Goal: Task Accomplishment & Management: Complete application form

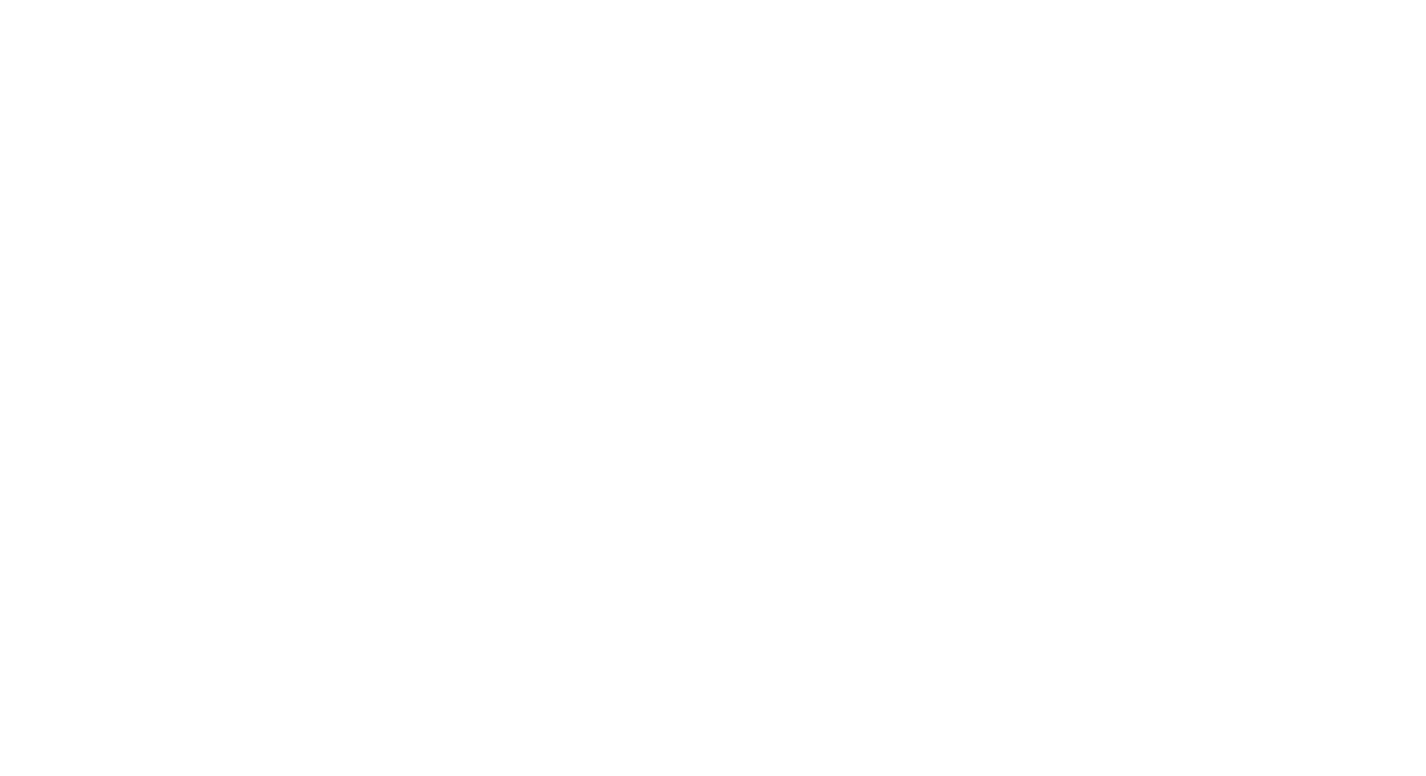
type input "[EMAIL_ADDRESS][DOMAIN_NAME]"
click at [0, 0] on input "Sign In" at bounding box center [0, 0] width 0 height 0
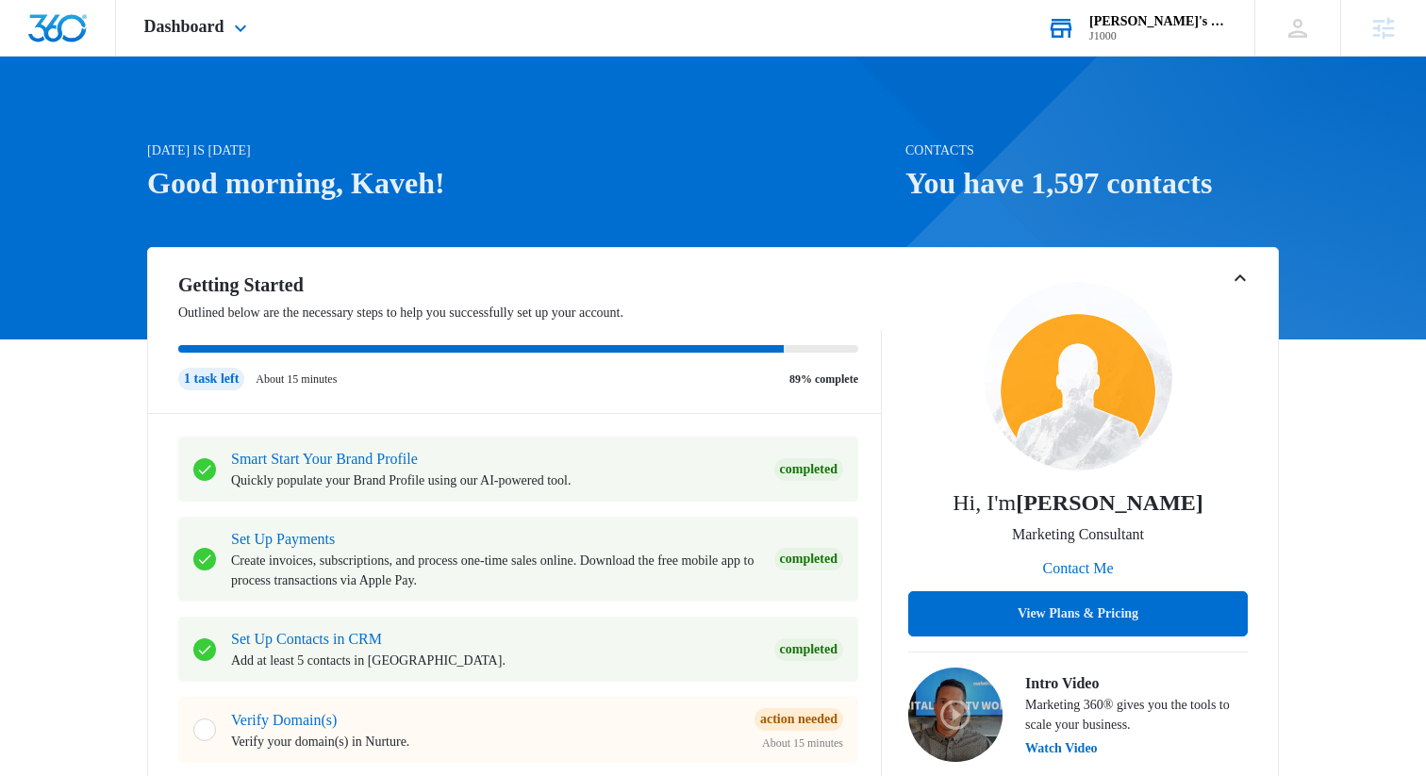
click at [1208, 42] on div "Bill's Billiards J1000 Your Accounts View All" at bounding box center [1137, 28] width 236 height 56
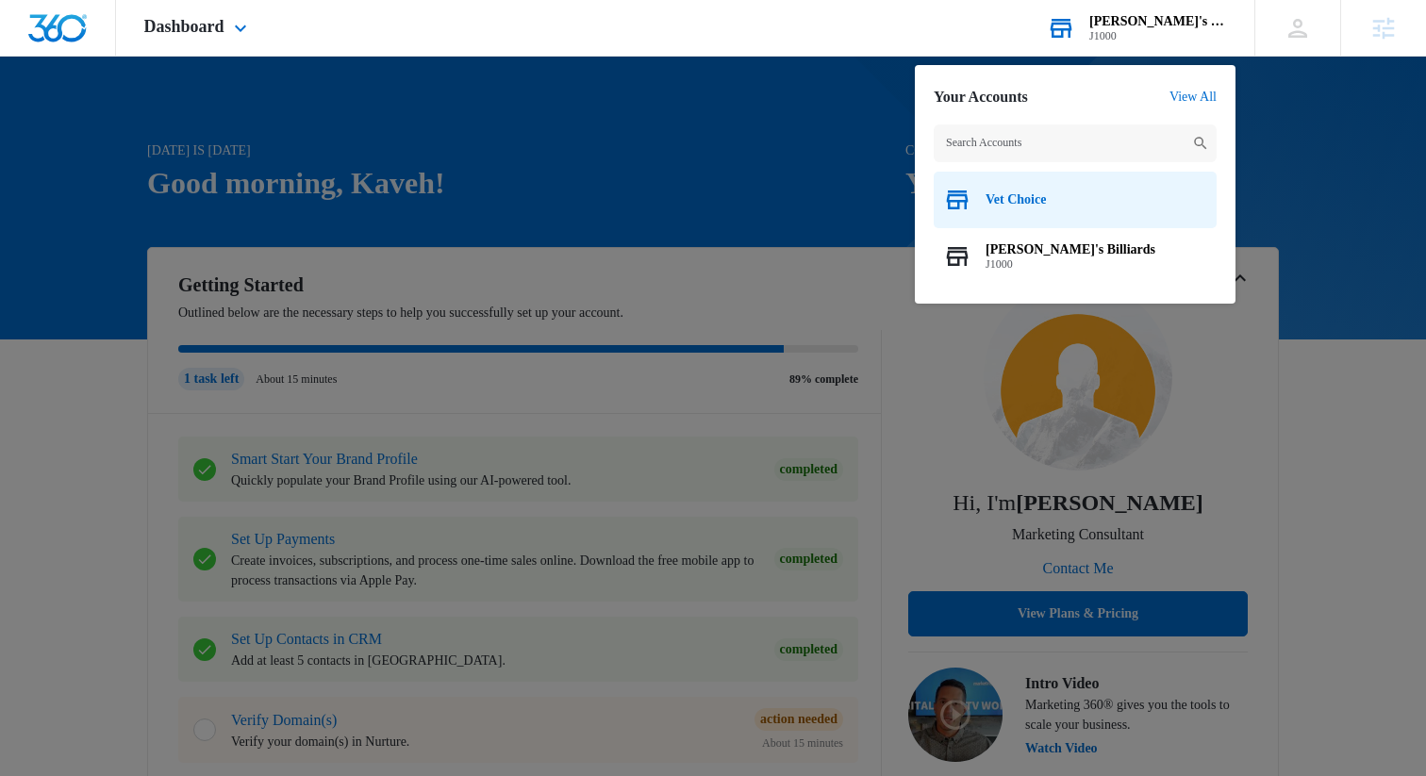
click at [1046, 207] on span "Vet Choice" at bounding box center [1016, 199] width 60 height 15
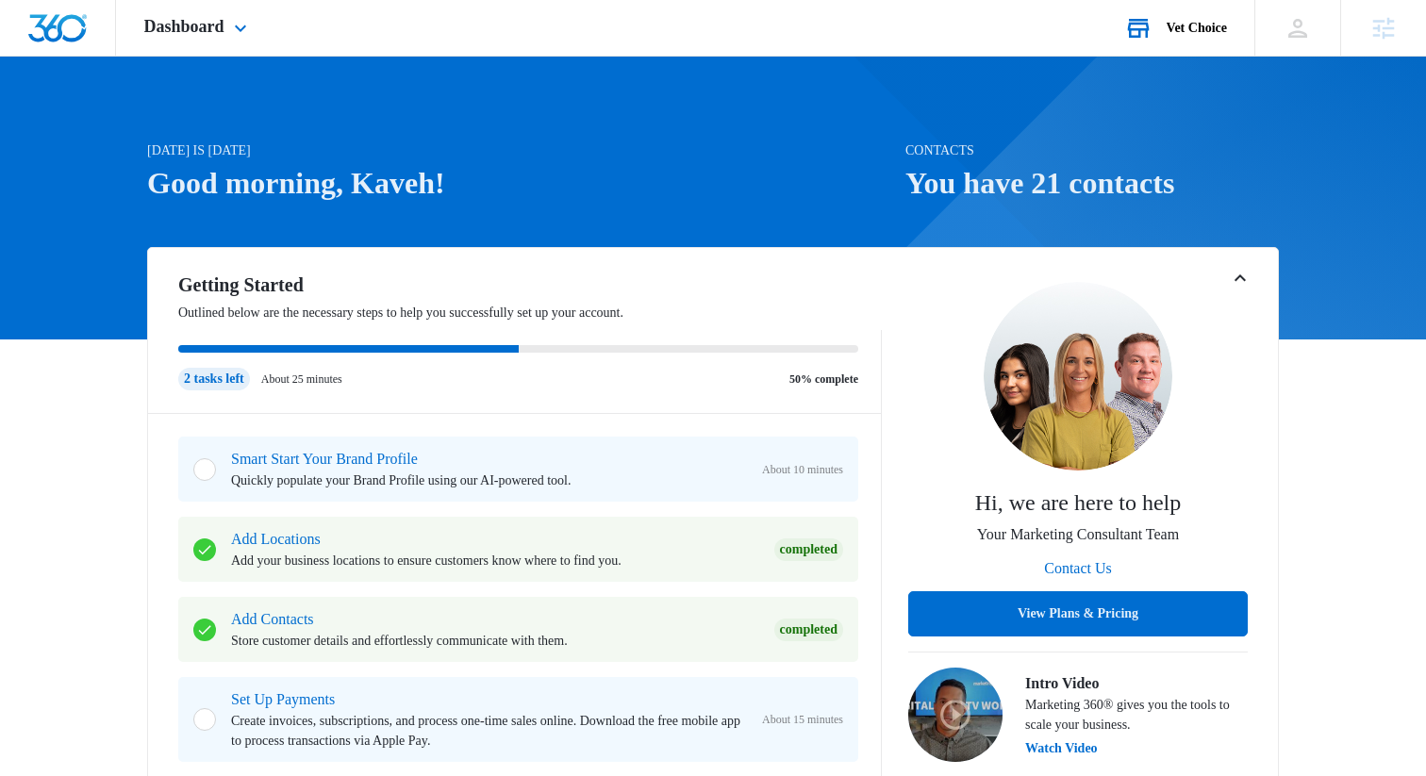
click at [1094, 193] on h1 "You have 21 contacts" at bounding box center [1093, 182] width 374 height 45
click at [215, 34] on span "Dashboard" at bounding box center [184, 27] width 80 height 20
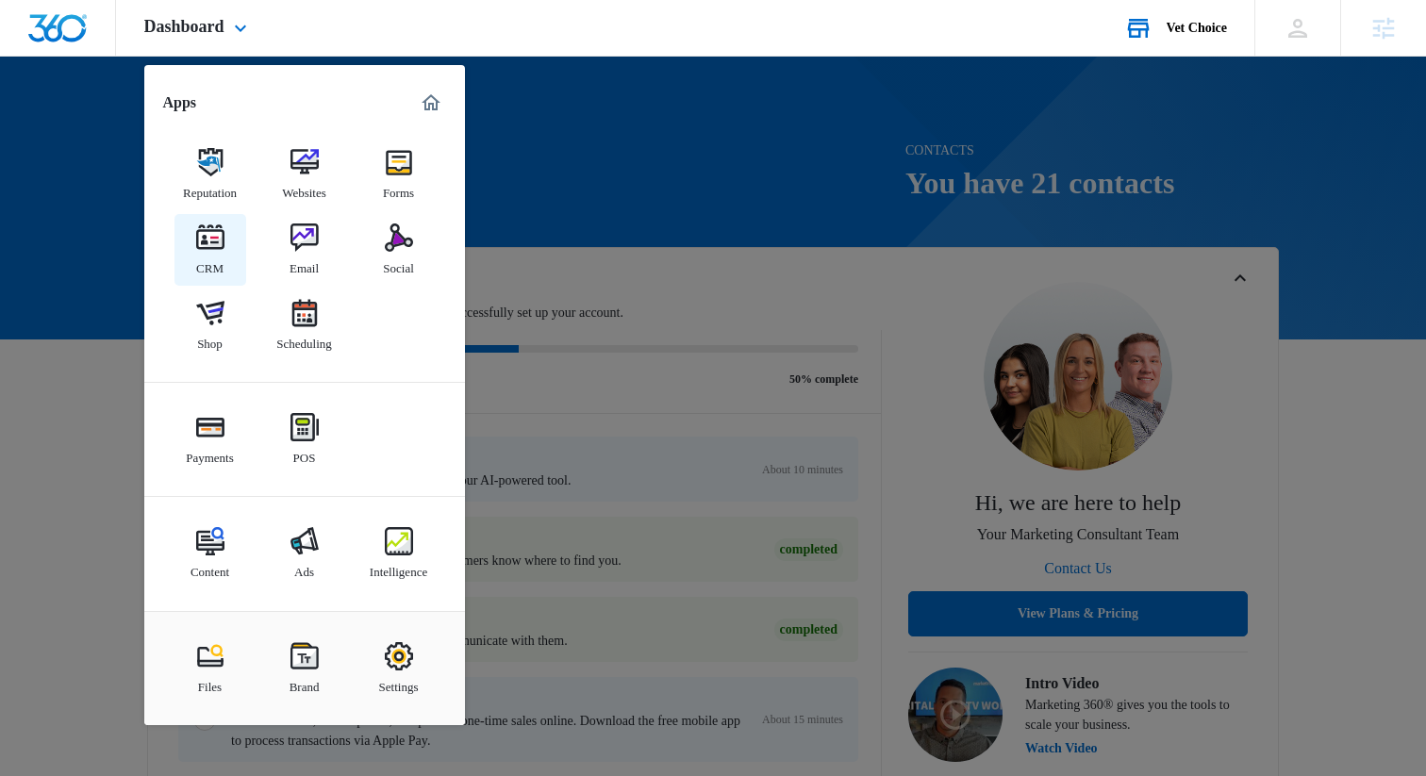
click at [206, 259] on div "CRM" at bounding box center [209, 264] width 27 height 25
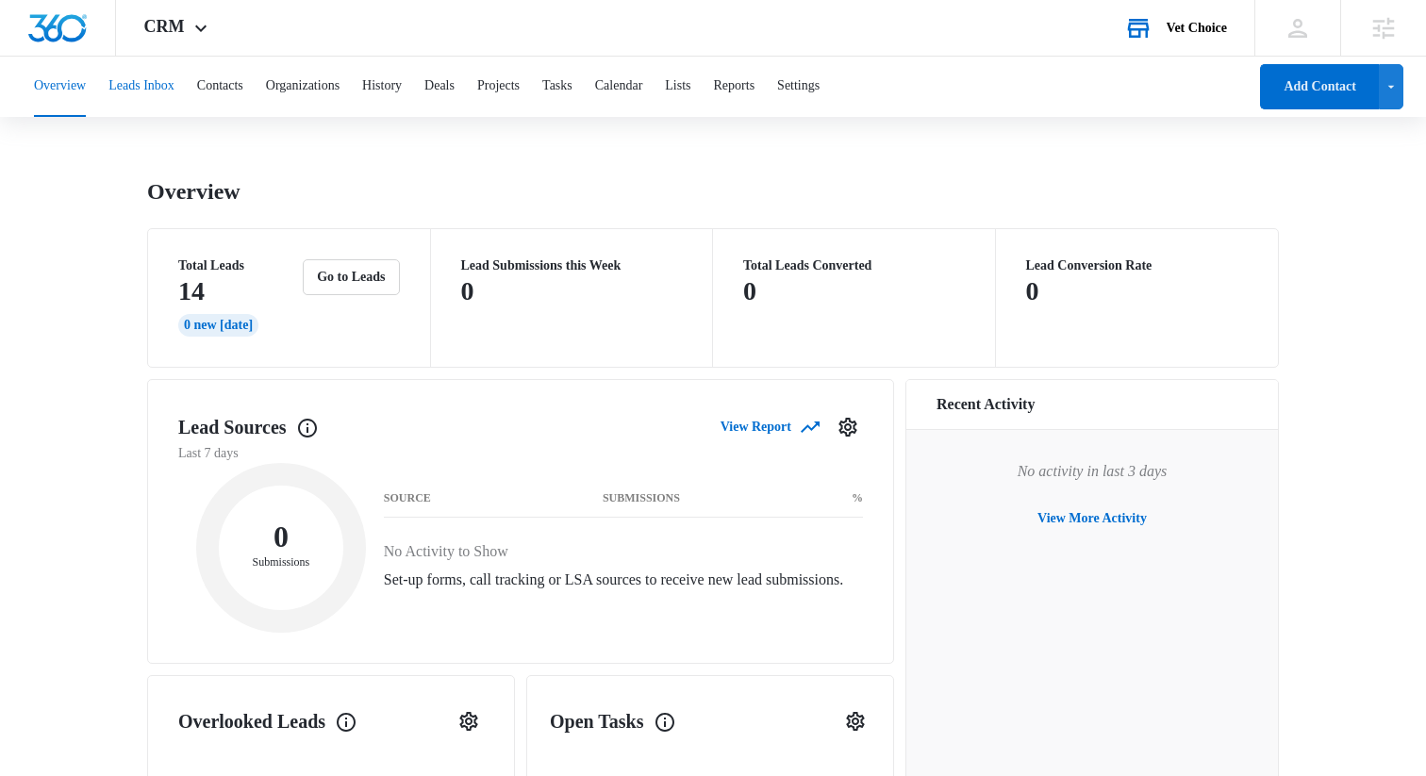
click at [132, 90] on button "Leads Inbox" at bounding box center [141, 87] width 66 height 60
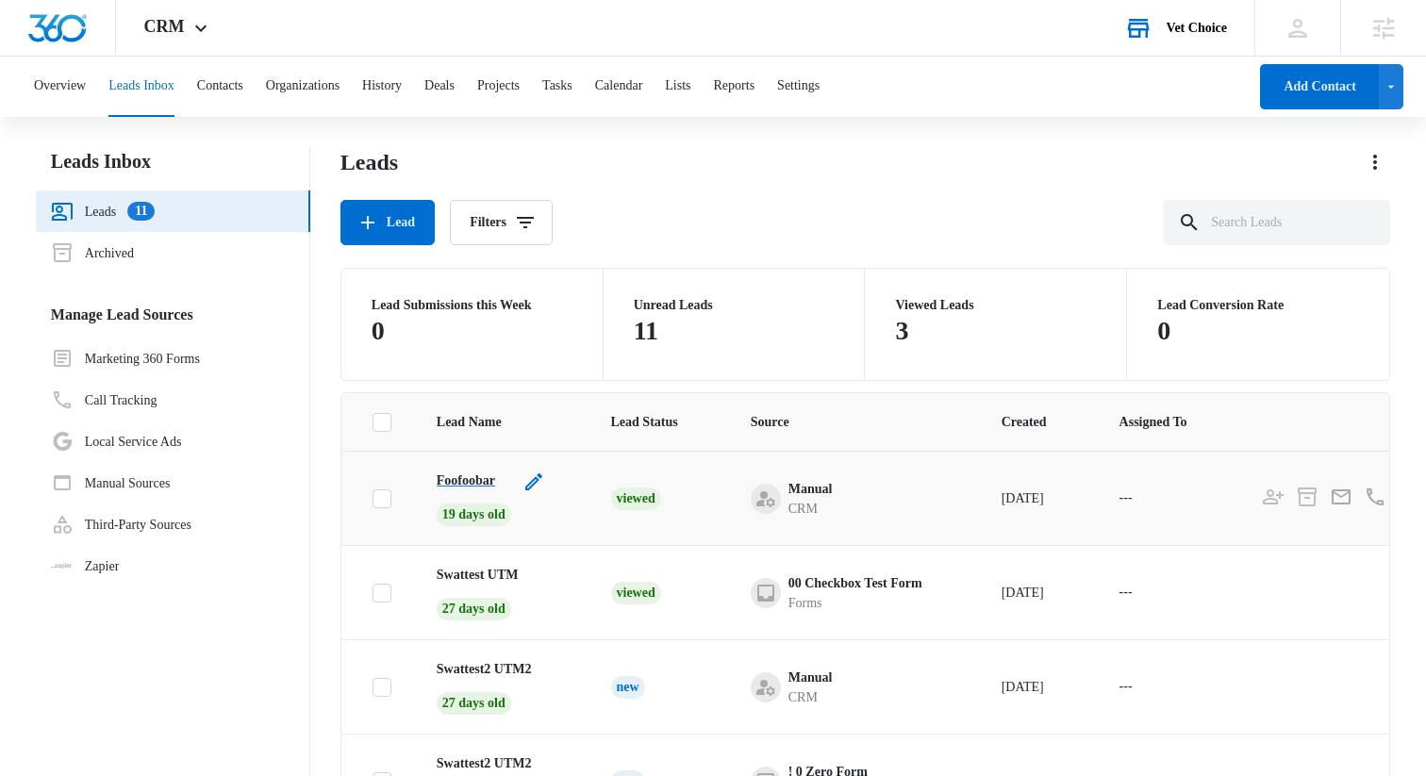
click at [458, 474] on p "Foofoobar" at bounding box center [466, 481] width 58 height 20
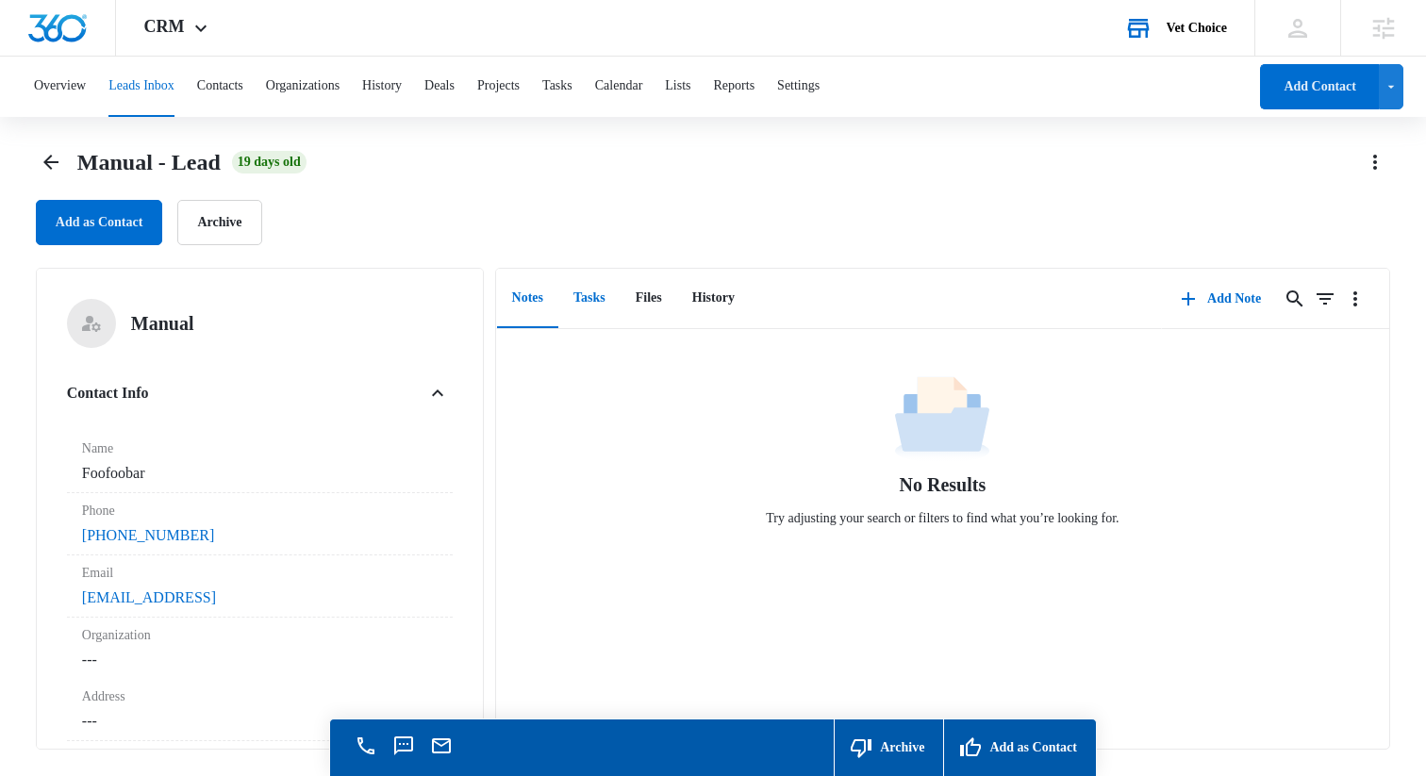
click at [609, 312] on button "Tasks" at bounding box center [589, 299] width 62 height 58
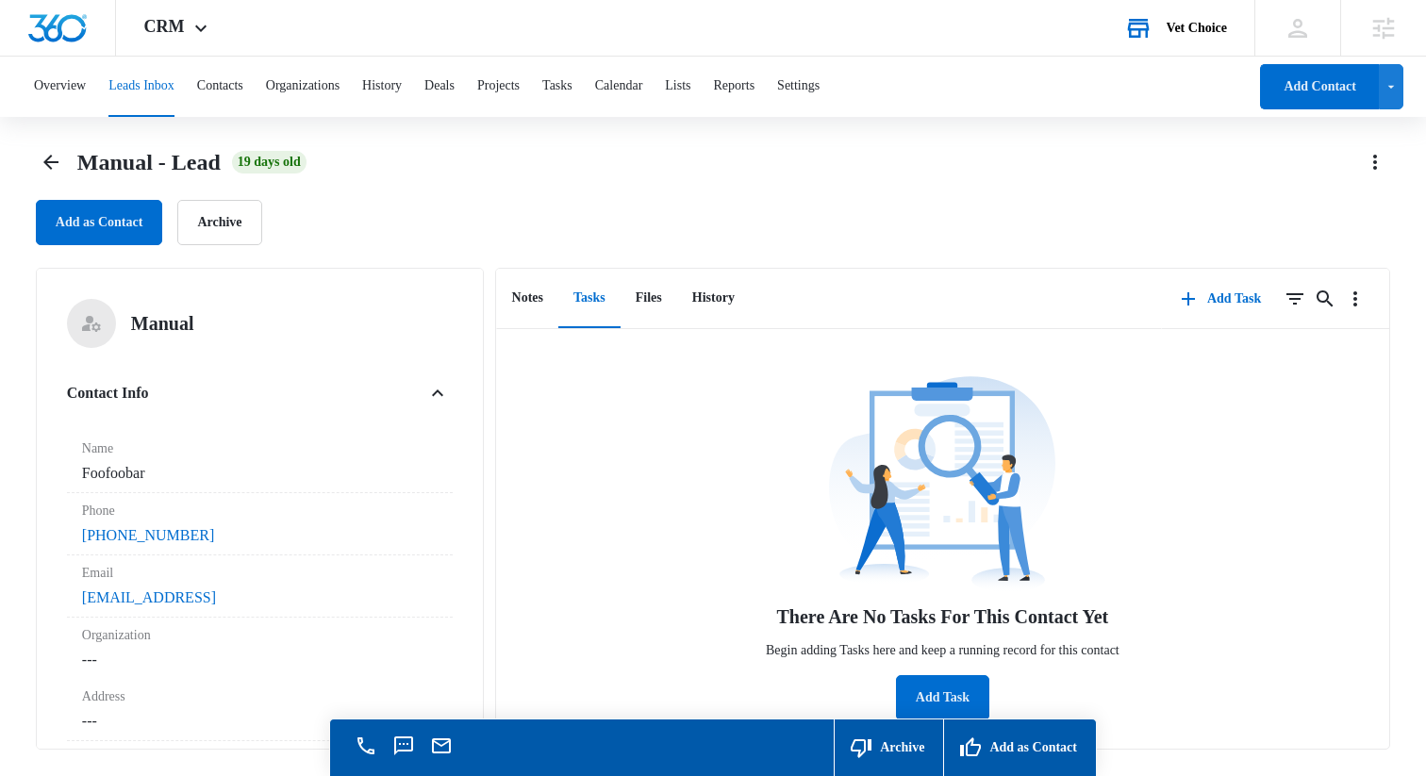
scroll to position [54, 0]
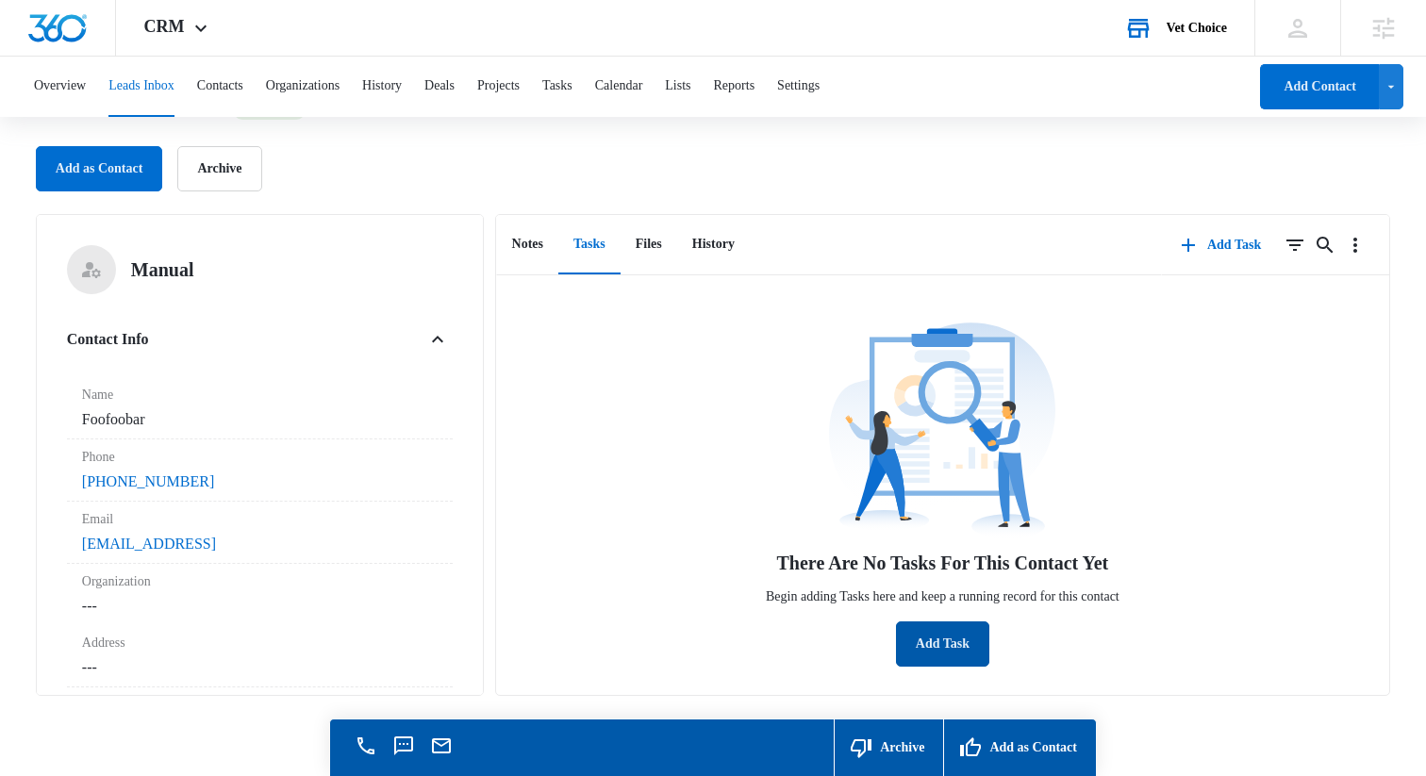
click at [957, 667] on button "Add Task" at bounding box center [942, 644] width 93 height 45
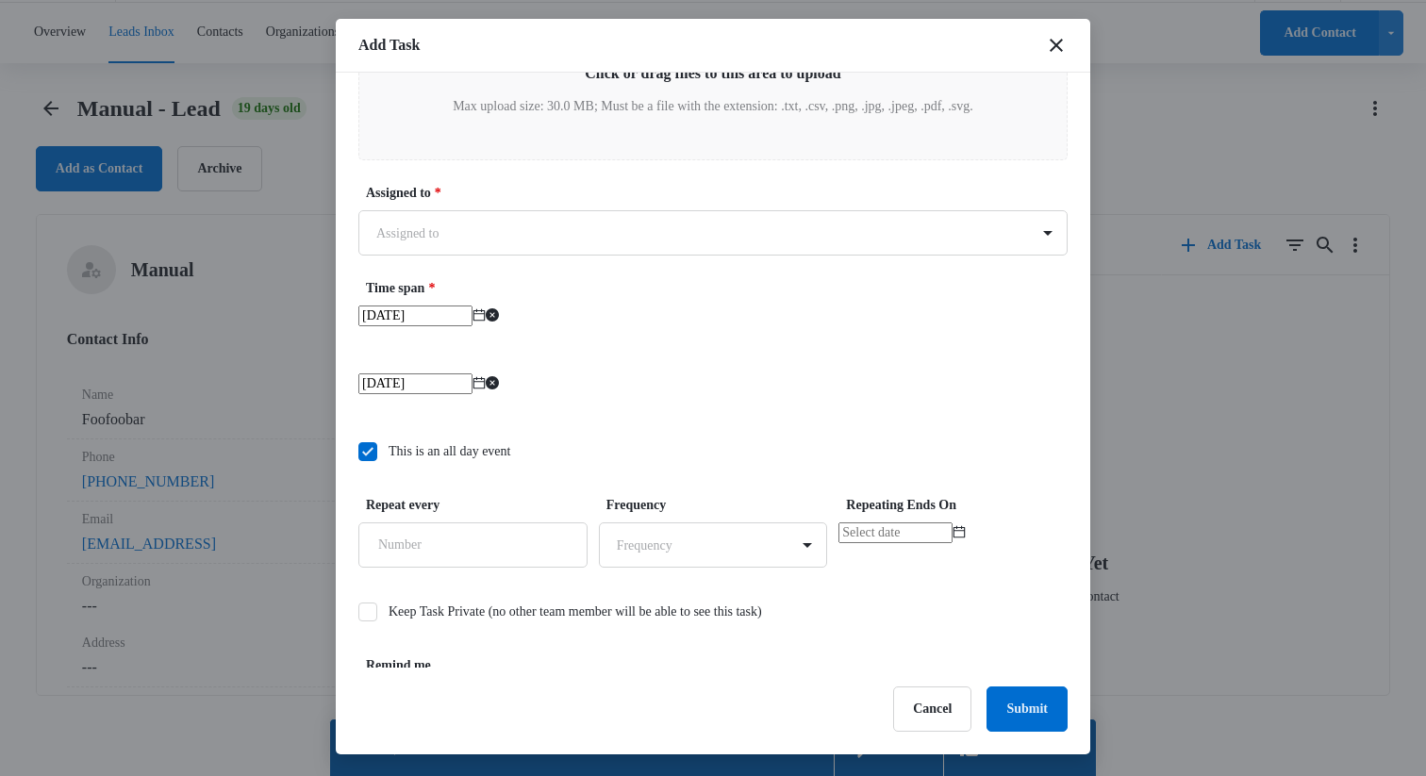
scroll to position [829, 0]
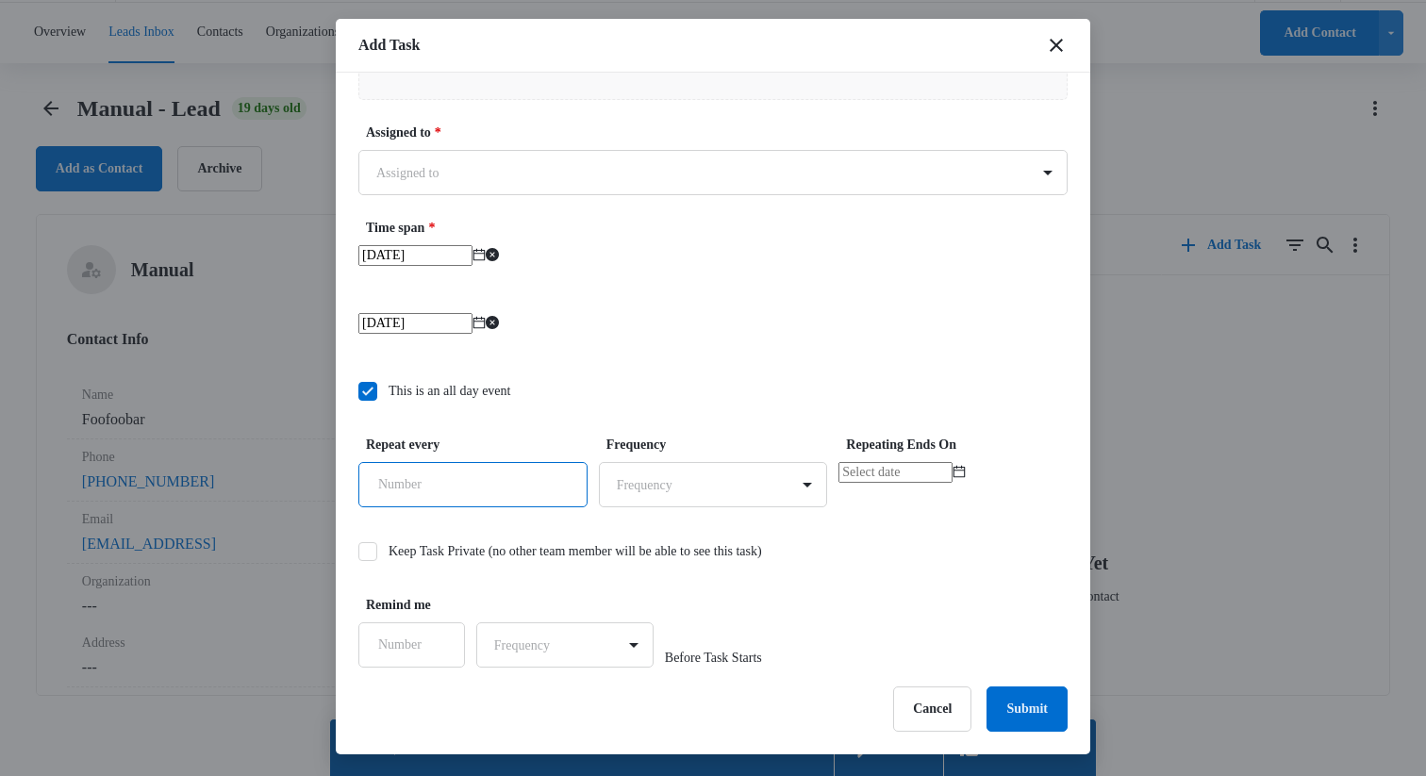
click at [513, 486] on input "Repeat every" at bounding box center [472, 484] width 229 height 45
type input "3"
click at [693, 492] on body "CRM Apps Reputation Websites Forms CRM Email Social Shop Scheduling Payments PO…" at bounding box center [713, 361] width 1426 height 830
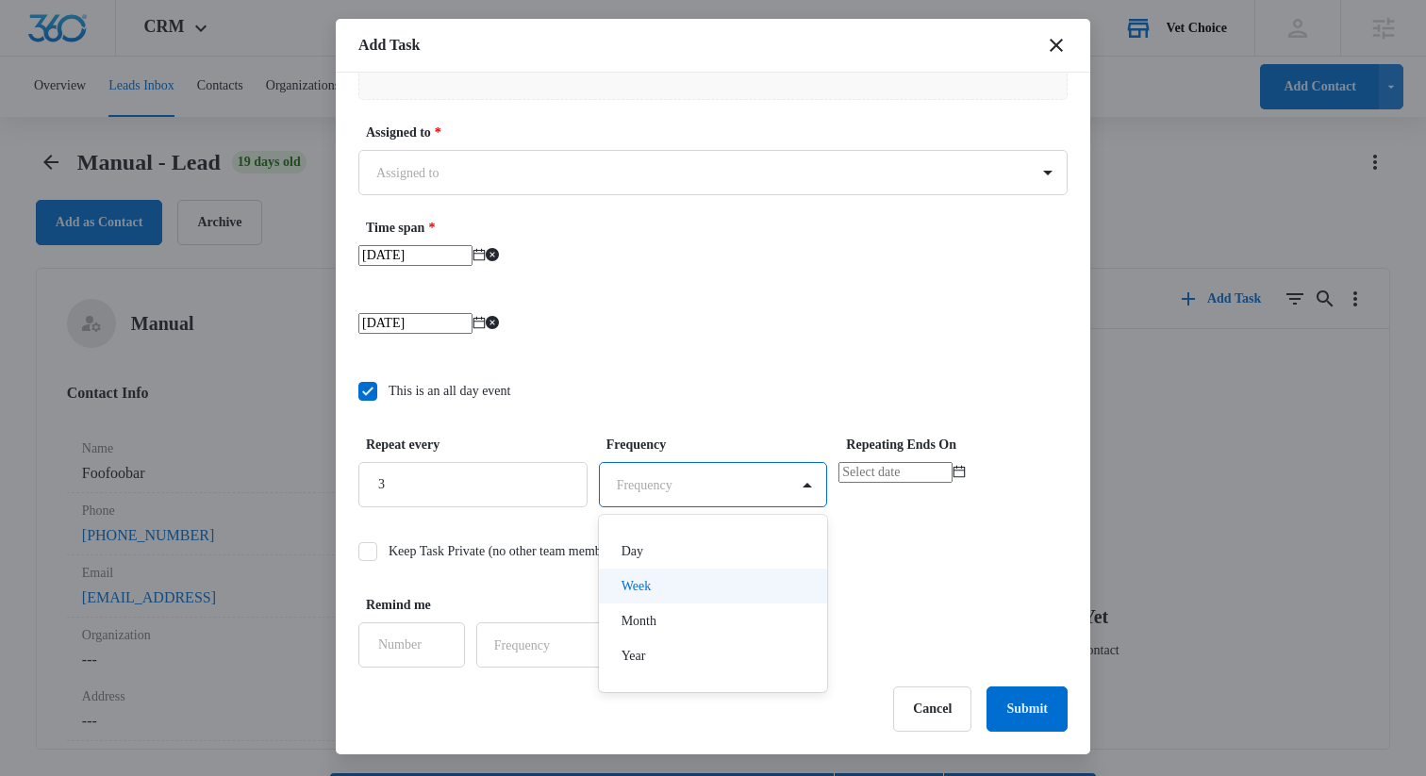
click at [682, 581] on div "Week" at bounding box center [712, 586] width 180 height 20
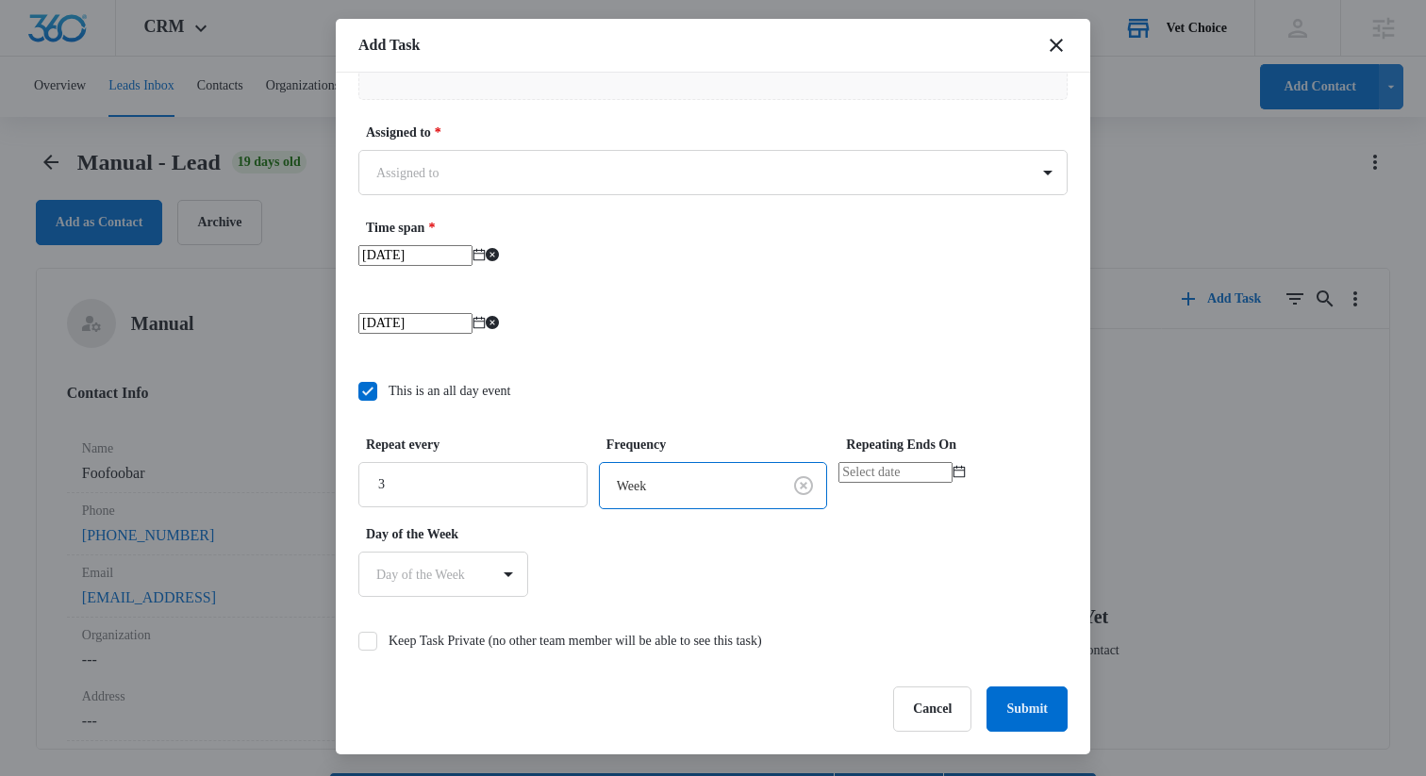
click at [941, 498] on div at bounding box center [953, 484] width 229 height 45
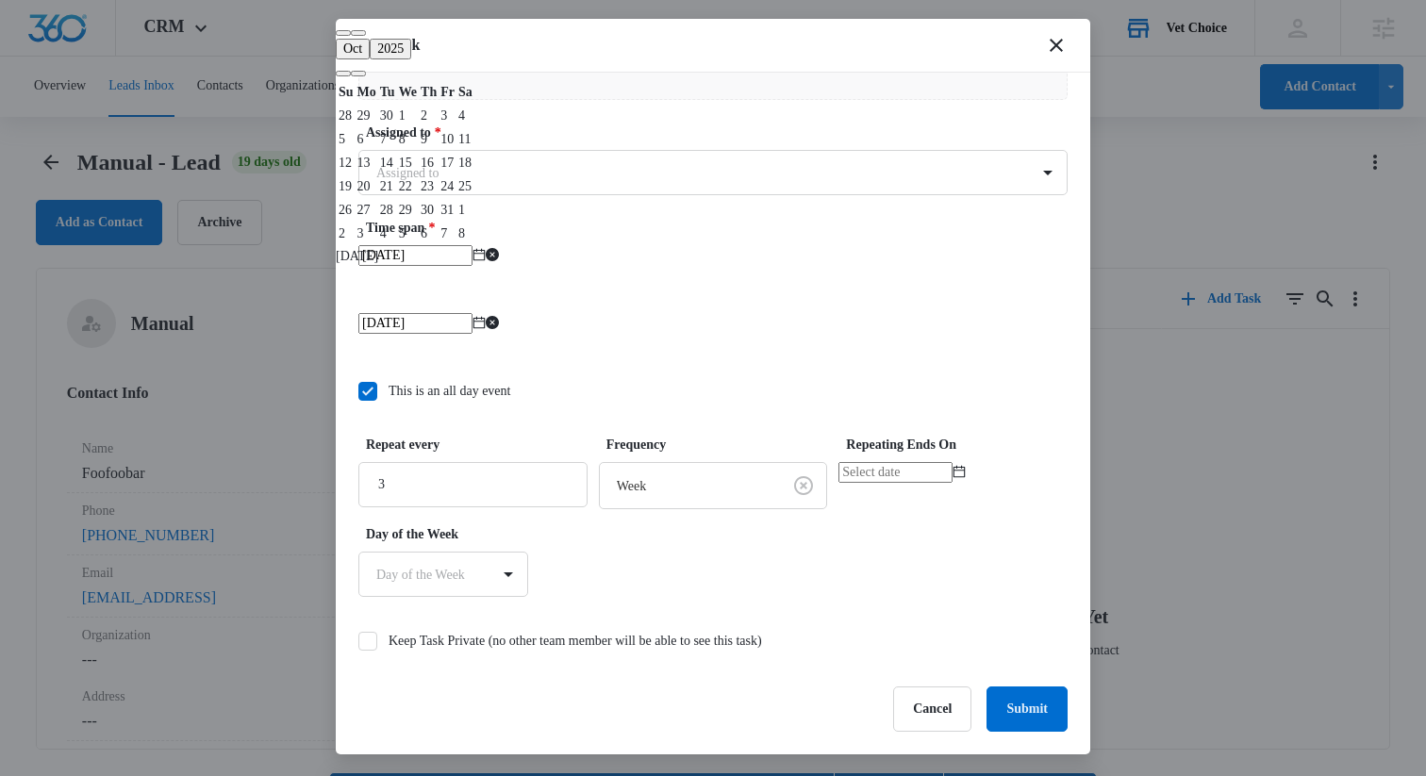
click at [941, 498] on div at bounding box center [953, 484] width 229 height 45
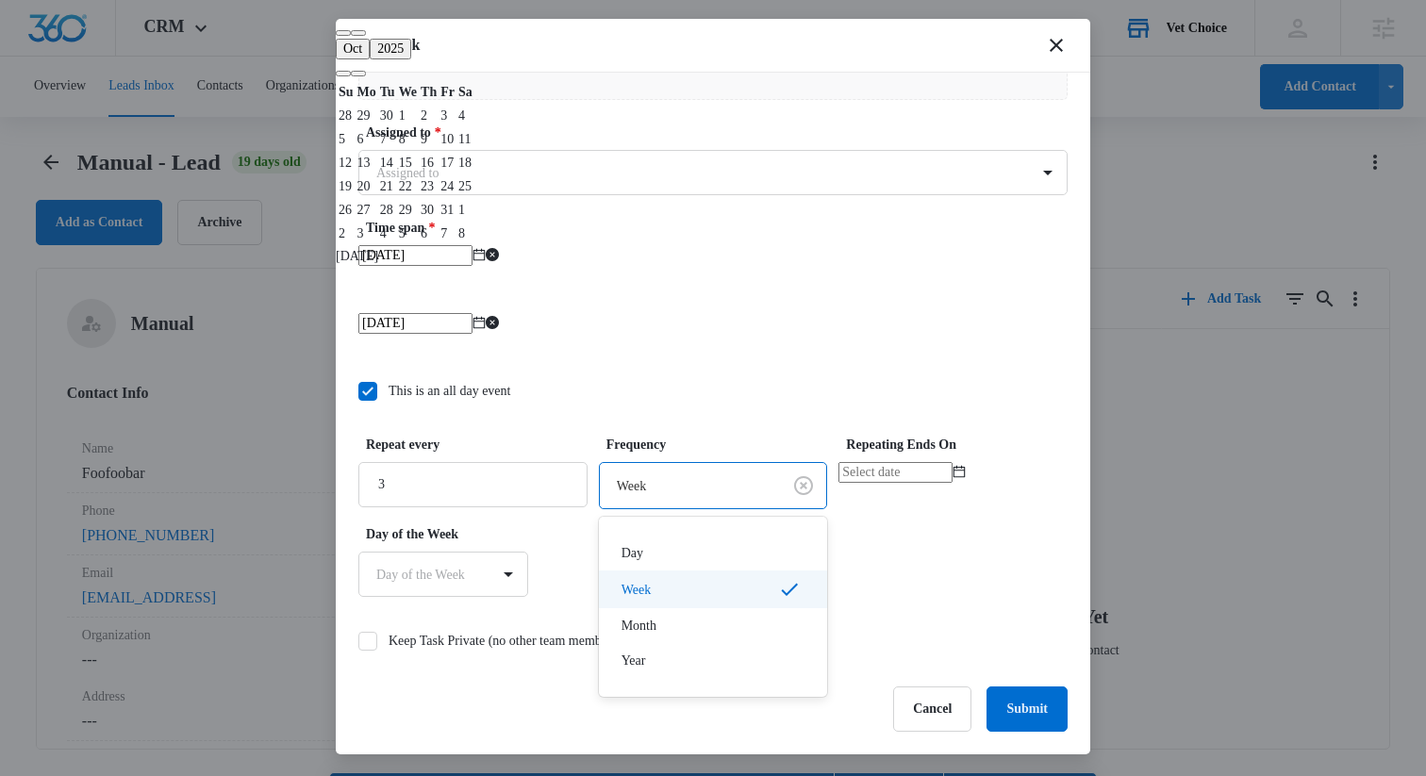
click at [761, 486] on body "CRM Apps Reputation Websites Forms CRM Email Social Shop Scheduling Payments PO…" at bounding box center [713, 415] width 1426 height 830
click at [907, 505] on div at bounding box center [713, 388] width 1426 height 776
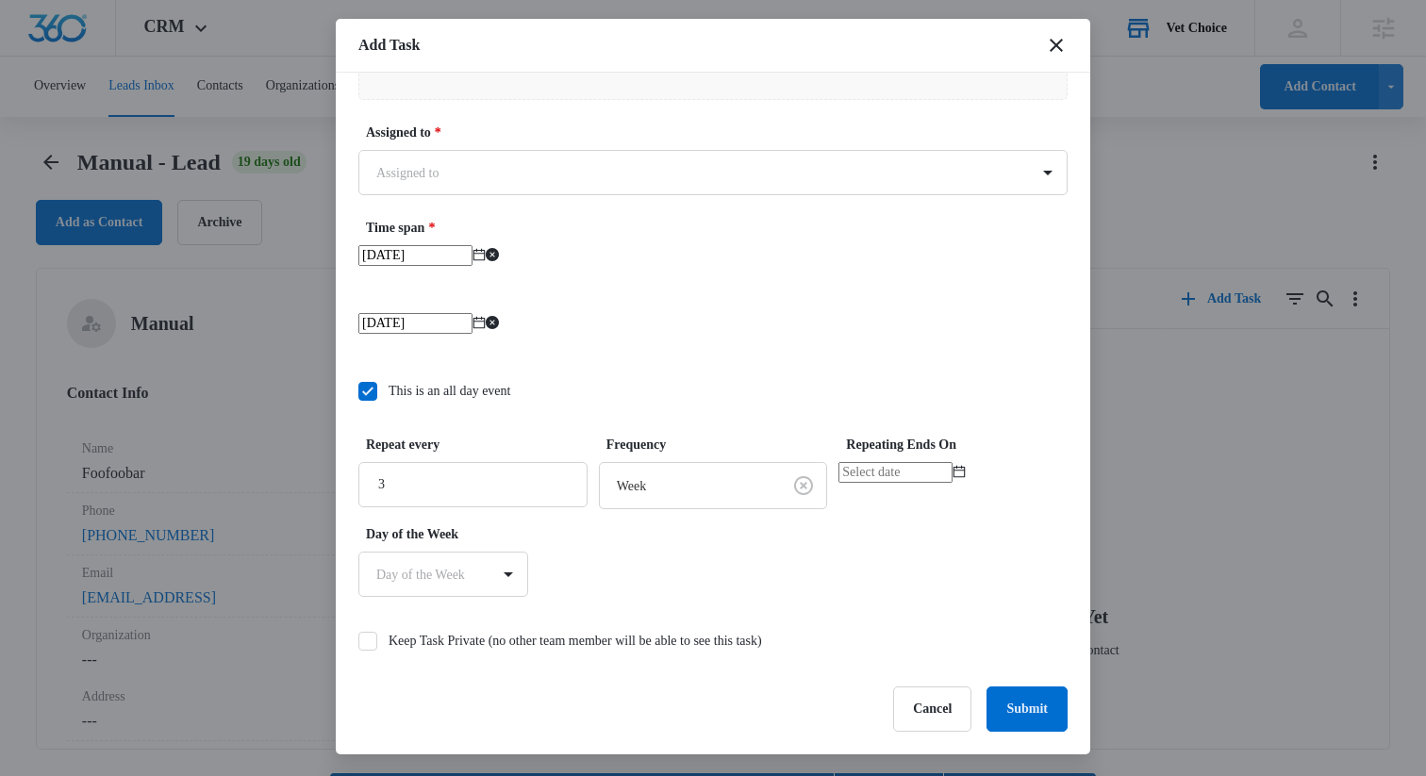
click at [907, 480] on input at bounding box center [896, 472] width 114 height 21
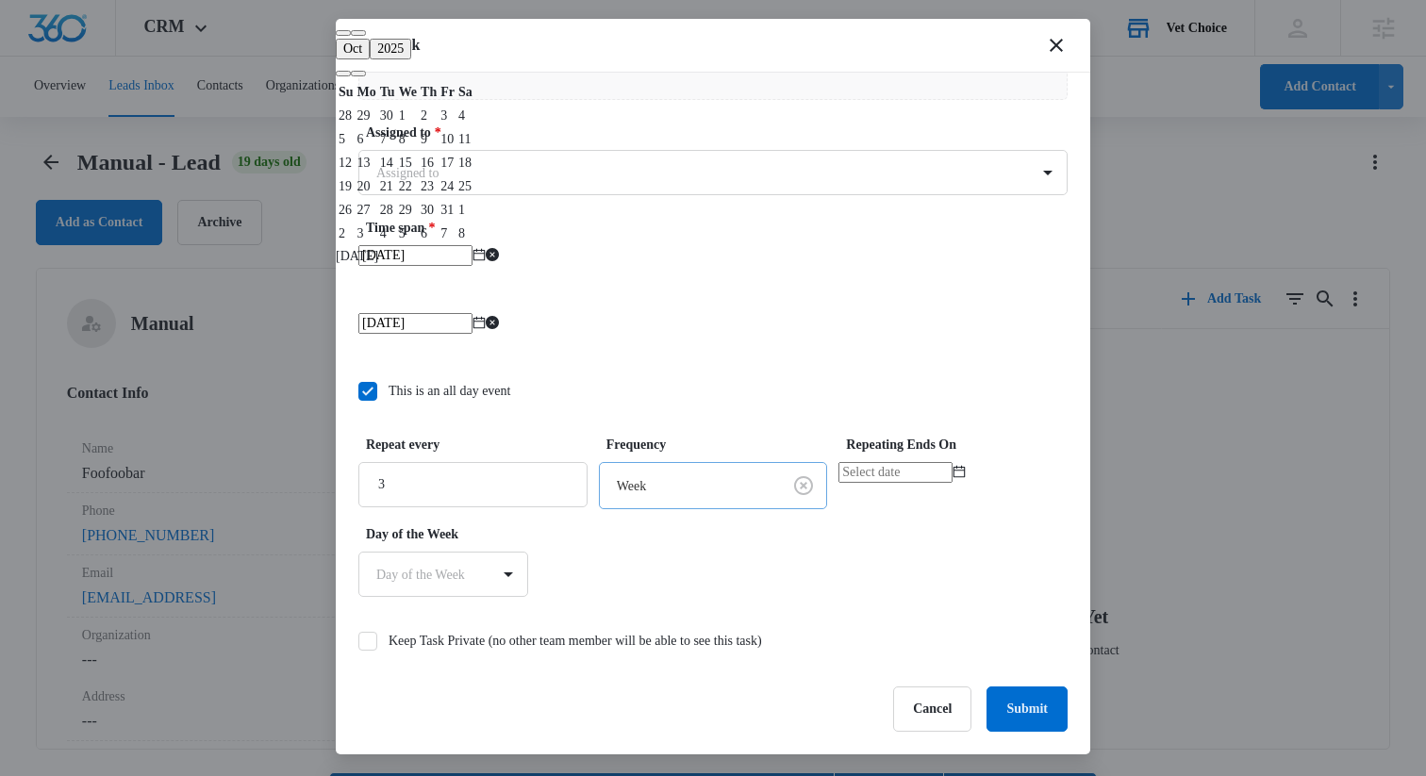
click at [657, 479] on body "CRM Apps Reputation Websites Forms CRM Email Social Shop Scheduling Payments PO…" at bounding box center [713, 415] width 1426 height 830
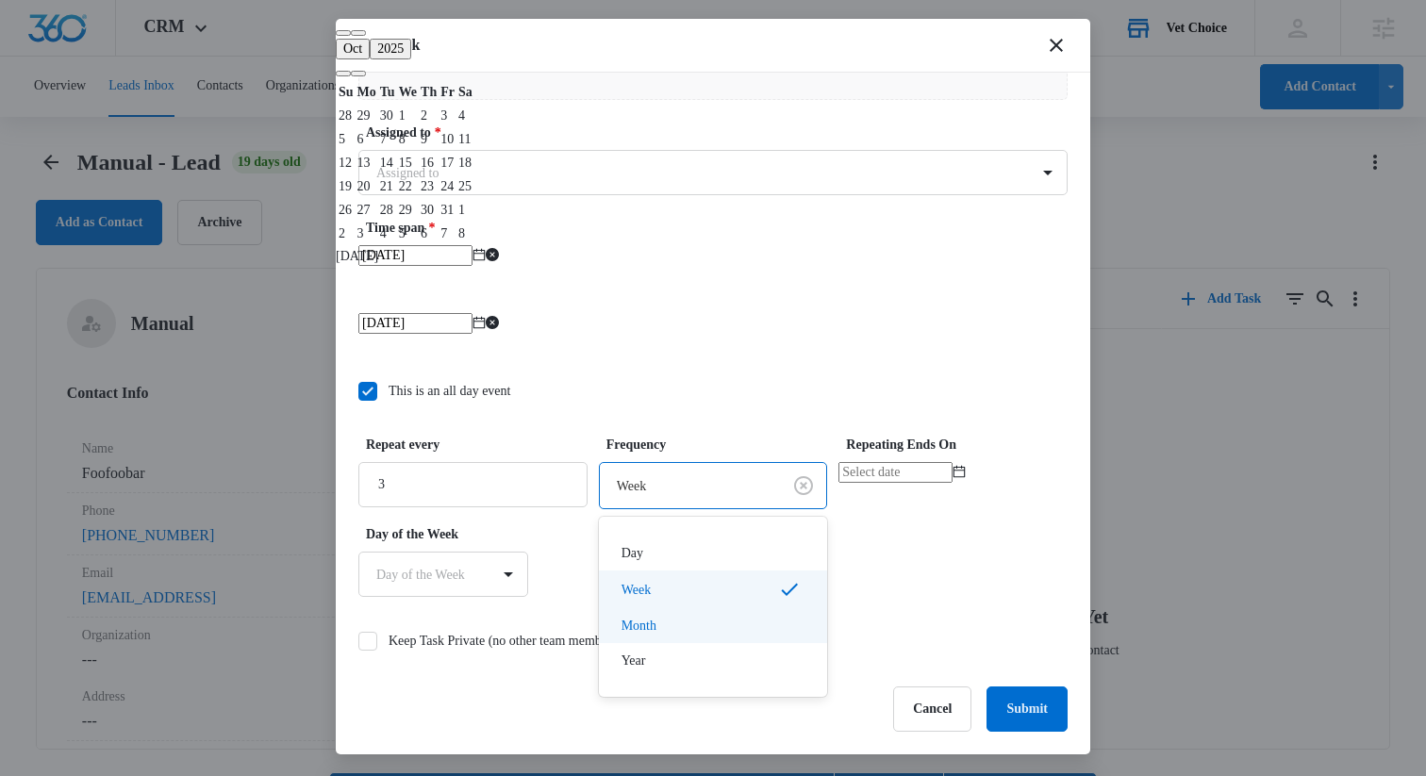
click at [655, 632] on p "Month" at bounding box center [639, 626] width 35 height 20
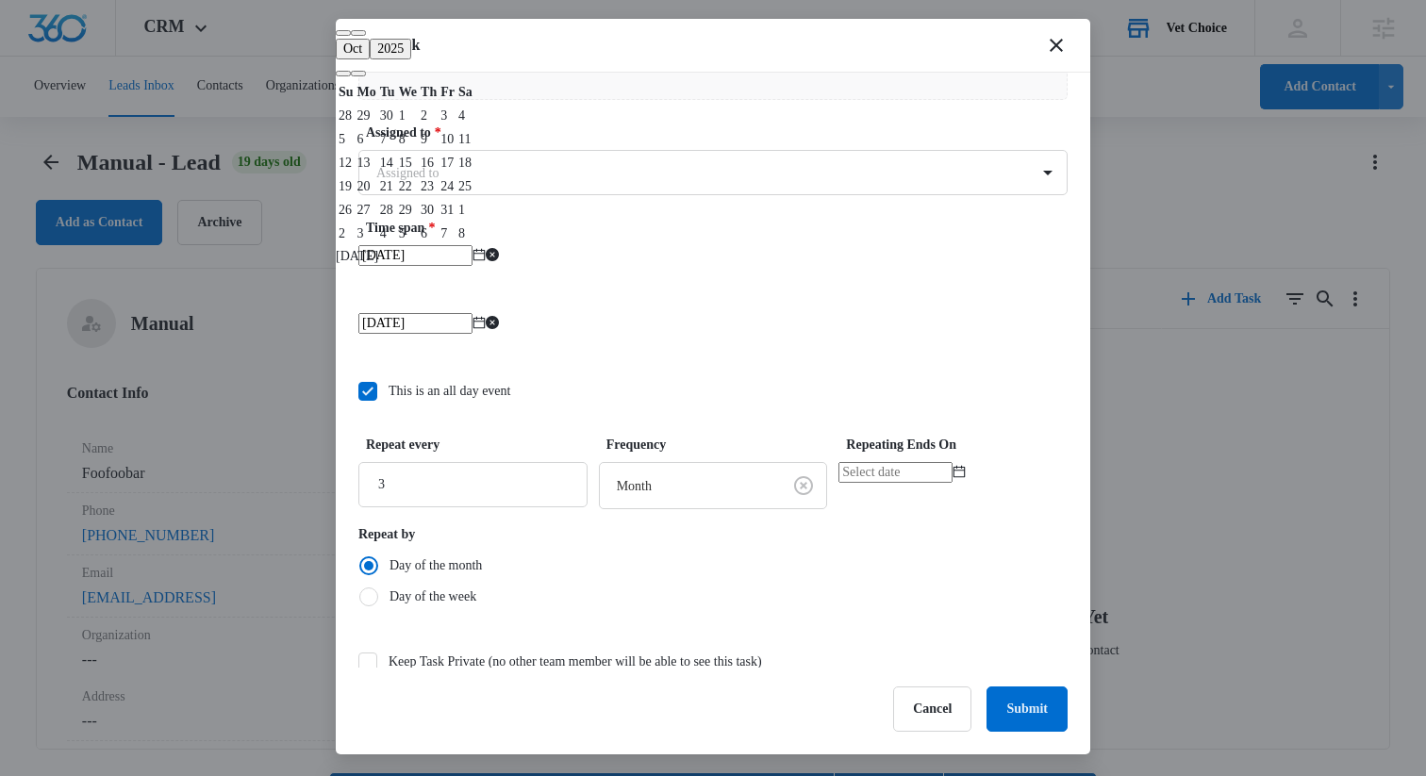
click at [925, 467] on div at bounding box center [953, 484] width 229 height 45
type input "Oct 3, 2025"
type input "Nov 4, 2025"
click at [644, 505] on body "CRM Apps Reputation Websites Forms CRM Email Social Shop Scheduling Payments PO…" at bounding box center [713, 415] width 1426 height 830
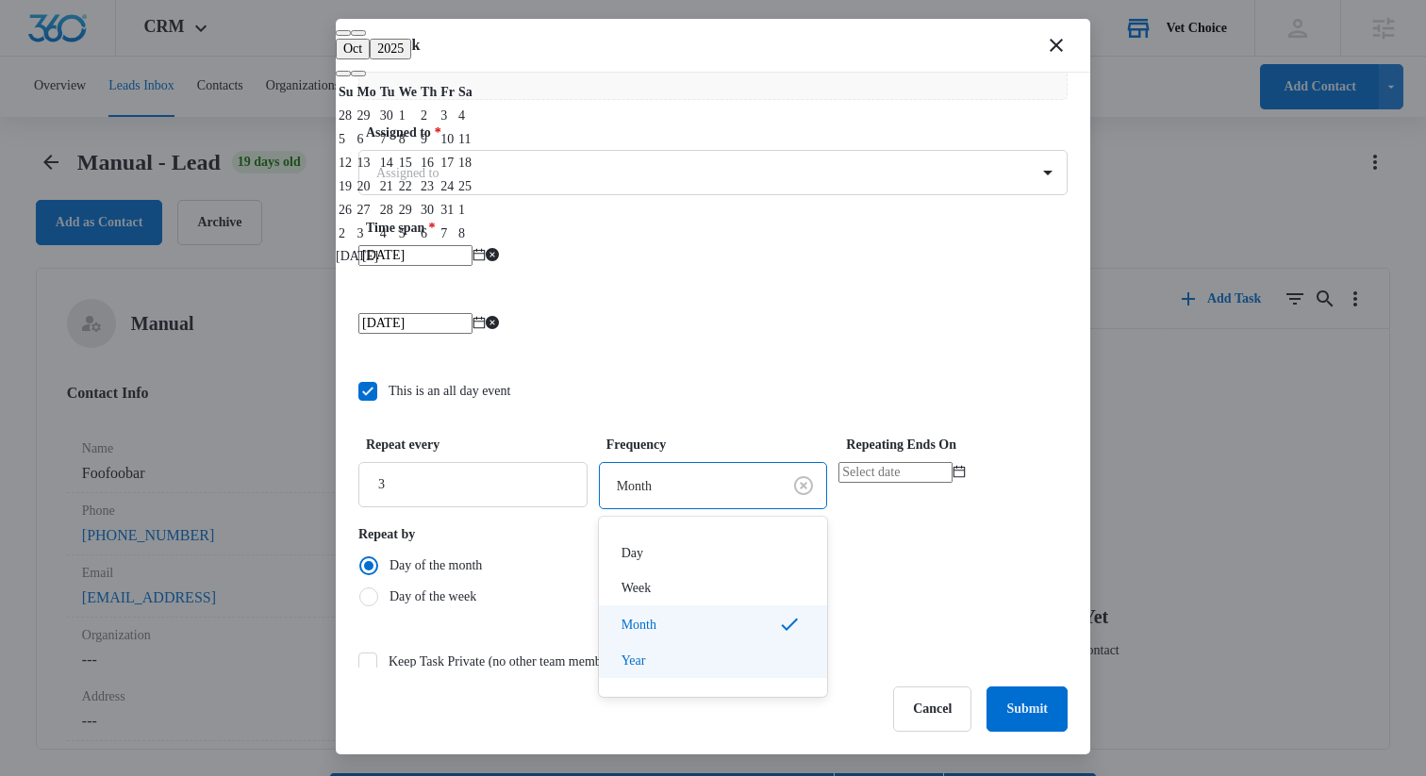
click at [680, 667] on div "Year" at bounding box center [712, 661] width 180 height 20
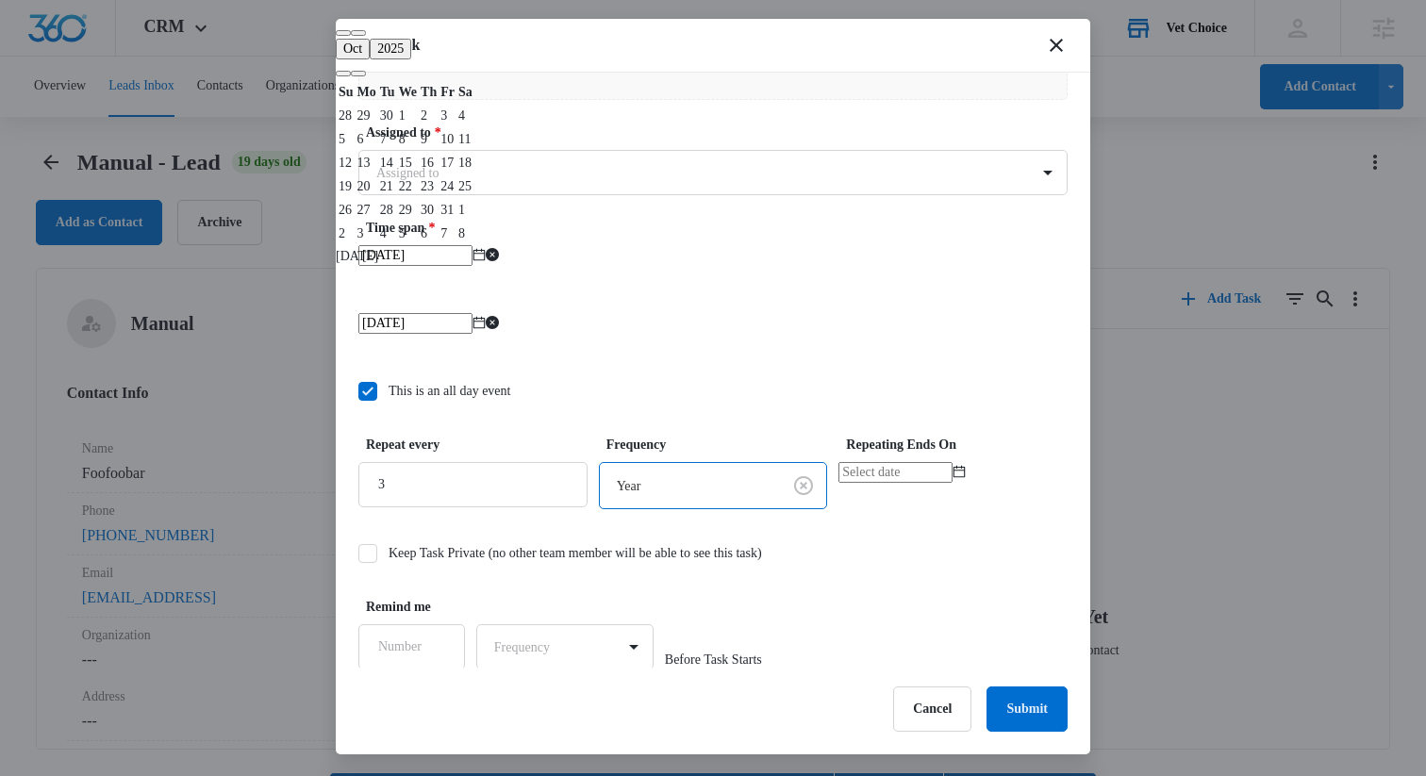
click at [953, 474] on input at bounding box center [896, 472] width 114 height 21
type input "Nov 7, 2025"
click at [951, 535] on div "Keep Task Private (no other team member will be able to see this task)" at bounding box center [712, 553] width 709 height 42
click at [949, 478] on input at bounding box center [896, 472] width 114 height 21
type input "Oct 31, 2025"
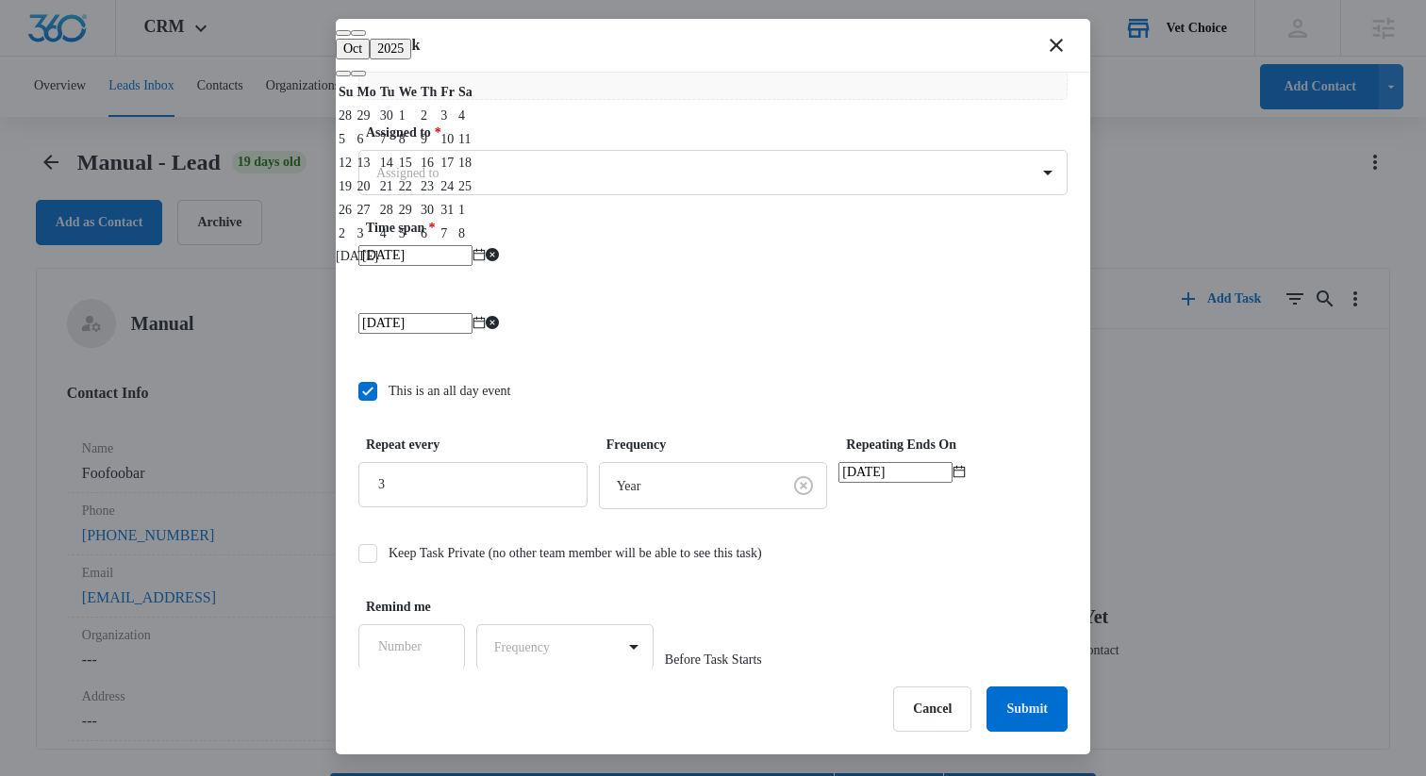
click at [455, 220] on div "31" at bounding box center [447, 210] width 14 height 20
click at [943, 551] on label "Keep Task Private (no other team member will be able to see this task)" at bounding box center [712, 553] width 709 height 20
click at [358, 554] on input "Keep Task Private (no other team member will be able to see this task)" at bounding box center [358, 554] width 0 height 0
click at [240, 556] on div at bounding box center [713, 388] width 1426 height 776
